Goal: Transaction & Acquisition: Purchase product/service

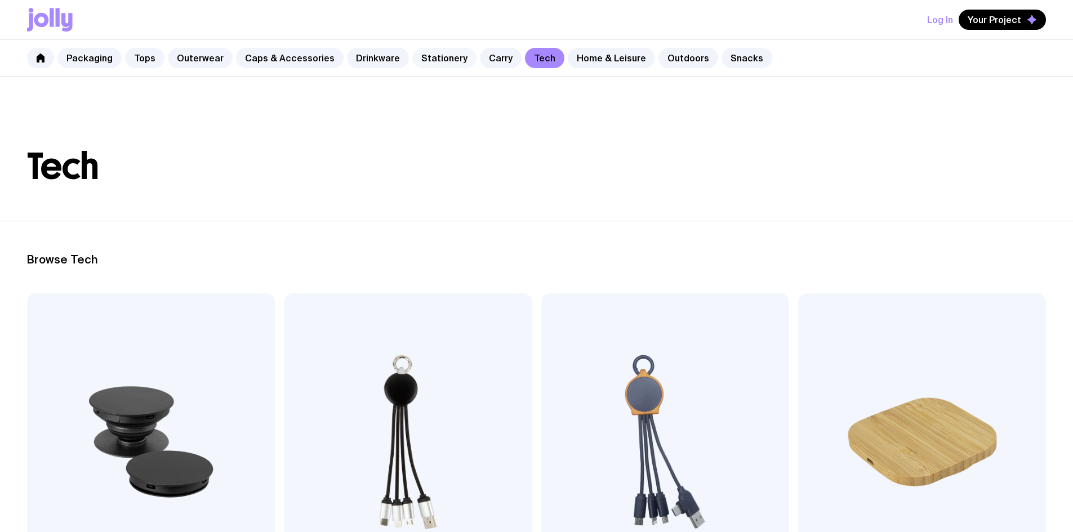
click at [439, 63] on link "Stationery" at bounding box center [444, 58] width 64 height 20
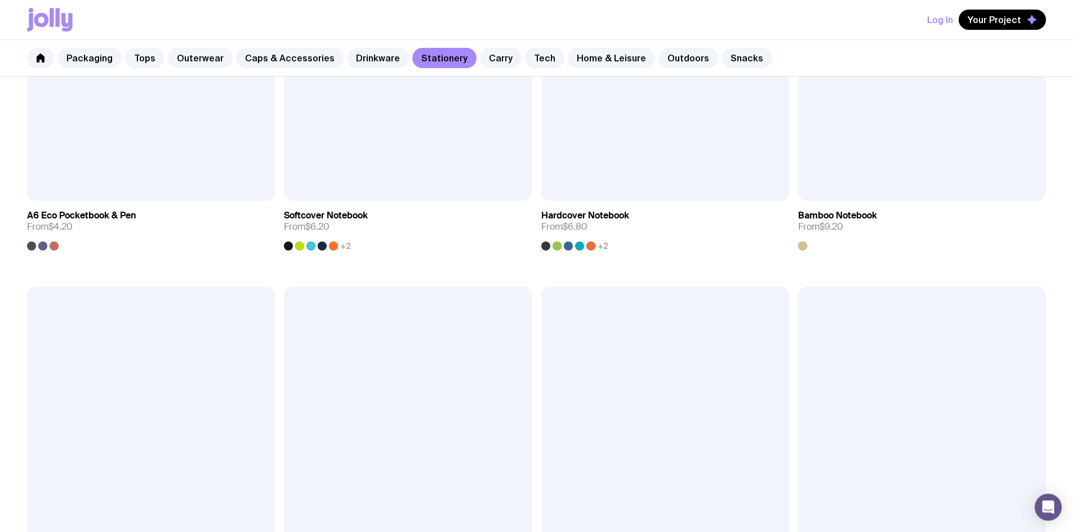
scroll to position [1014, 0]
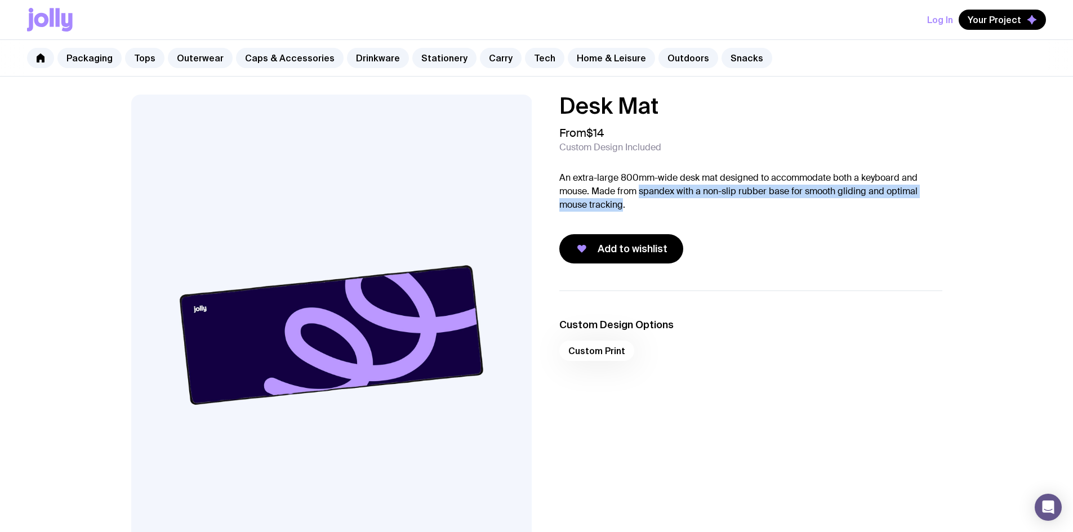
drag, startPoint x: 639, startPoint y: 192, endPoint x: 624, endPoint y: 203, distance: 19.4
click at [624, 203] on p "An extra-large 800mm-wide desk mat designed to accommodate both a keyboard and …" at bounding box center [750, 191] width 383 height 41
copy p "spandex with a non-slip rubber base for smooth gliding and optimal mouse tracki…"
